Goal: Information Seeking & Learning: Learn about a topic

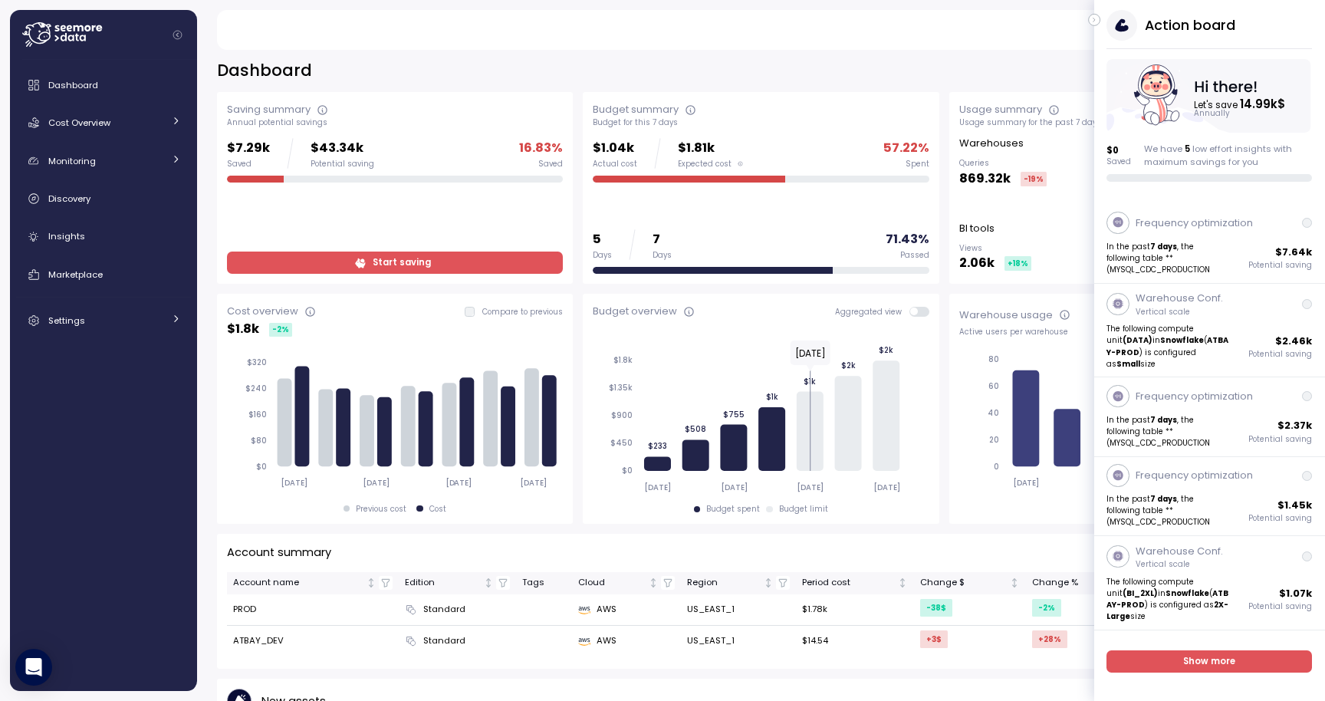
click at [1104, 23] on div "Action board Let's save 14.99k $ Annually $ 0 Saved We have 5 low effort insigh…" at bounding box center [1210, 96] width 231 height 172
click at [1100, 21] on button "button" at bounding box center [1094, 20] width 12 height 12
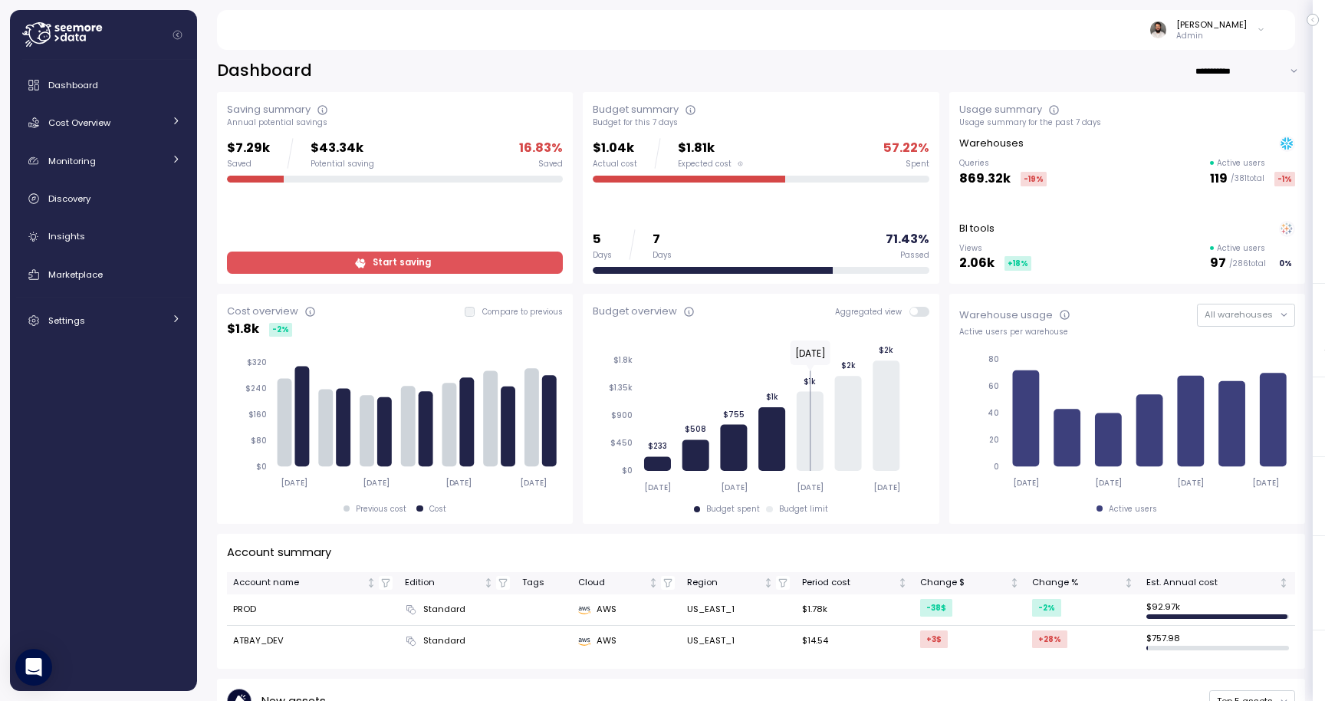
click at [484, 304] on div "Cost overview Compare to previous" at bounding box center [395, 311] width 336 height 15
click at [483, 272] on span "Start saving" at bounding box center [393, 262] width 316 height 21
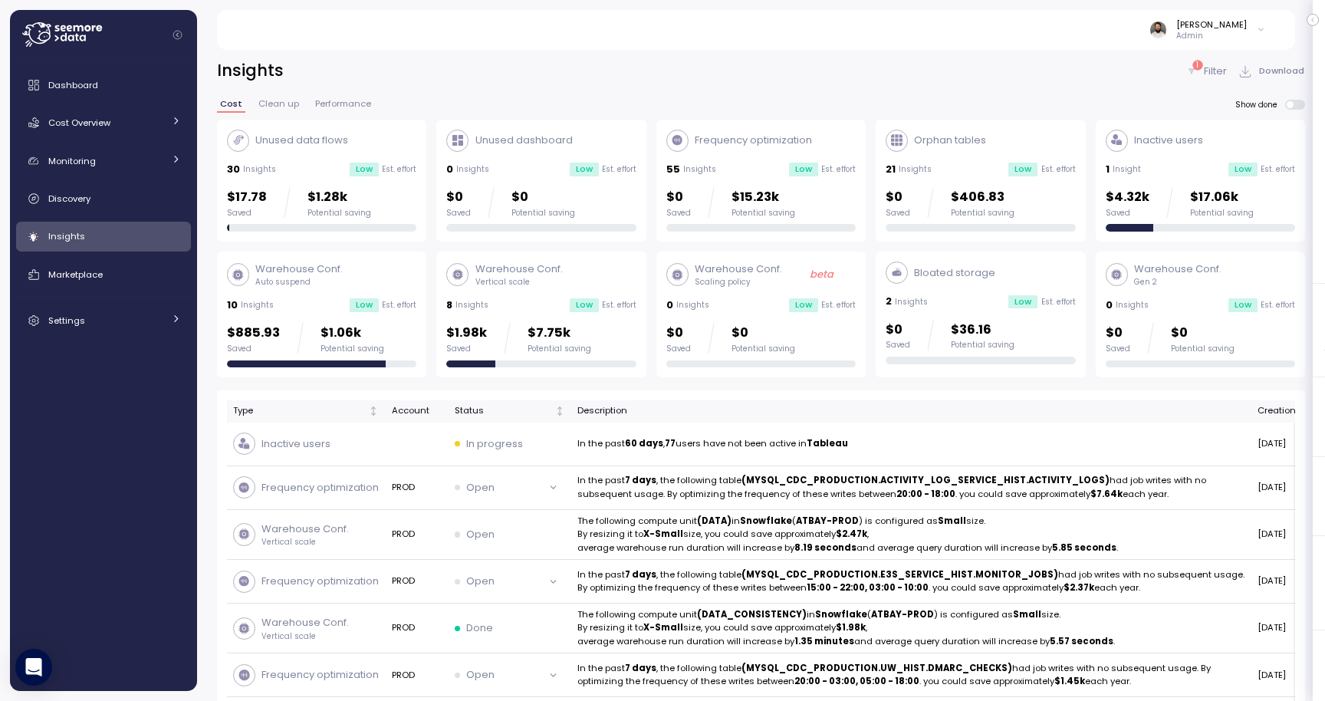
click at [1171, 212] on div "$4.32k Saved $17.06k Potential saving" at bounding box center [1180, 202] width 148 height 31
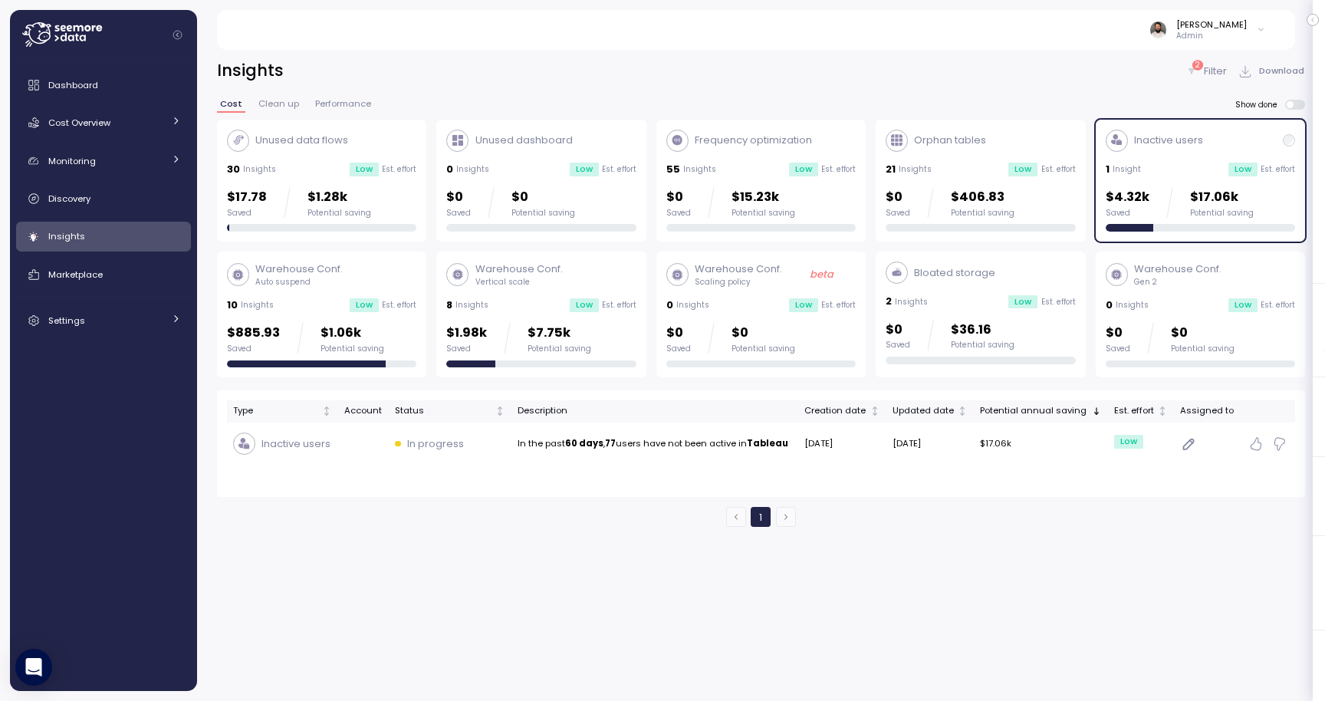
click at [940, 466] on div "Type Account Status Description Creation date Updated date Potential annual sav…" at bounding box center [761, 443] width 1068 height 87
click at [937, 461] on td "[DATE]" at bounding box center [931, 444] width 88 height 43
